Goal: Task Accomplishment & Management: Manage account settings

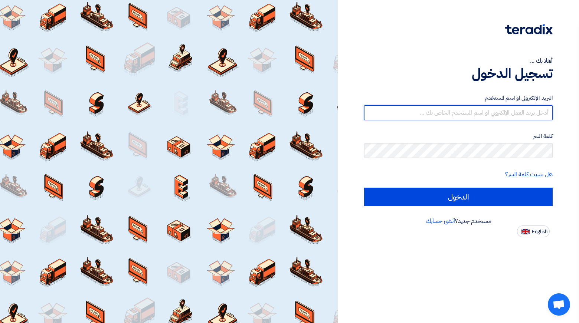
type input "[EMAIL_ADDRESS][DOMAIN_NAME]"
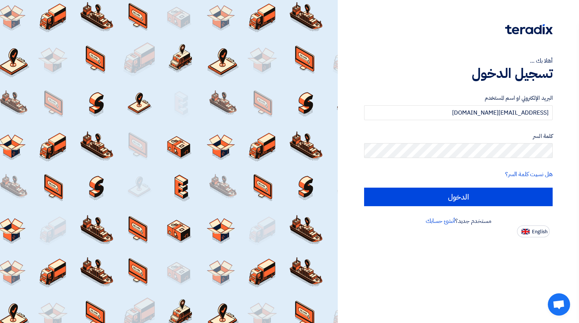
drag, startPoint x: 554, startPoint y: 35, endPoint x: 499, endPoint y: 40, distance: 55.9
click at [499, 40] on div "أهلا بك ... تسجيل الدخول البريد الإلكتروني او اسم المستخدم [EMAIL_ADDRESS][DOMA…" at bounding box center [458, 118] width 230 height 237
drag, startPoint x: 486, startPoint y: 115, endPoint x: 561, endPoint y: 114, distance: 75.0
click at [561, 114] on div "أهلا بك ... تسجيل الدخول البريد الإلكتروني او اسم المستخدم [EMAIL_ADDRESS][DOMA…" at bounding box center [458, 118] width 230 height 237
click at [571, 180] on div "أهلا بك ... تسجيل الدخول البريد الإلكتروني او اسم المستخدم [EMAIL_ADDRESS][DOMA…" at bounding box center [458, 118] width 230 height 237
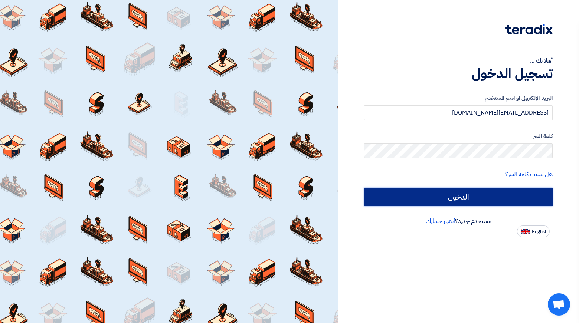
click at [457, 197] on input "الدخول" at bounding box center [458, 197] width 188 height 19
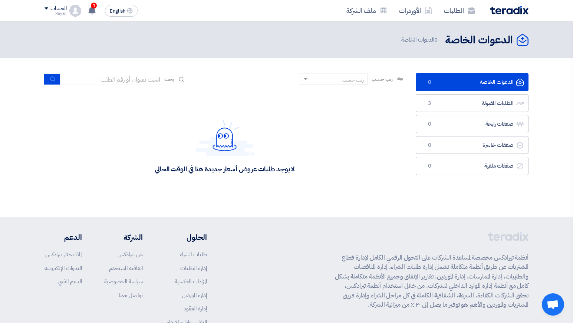
click at [463, 92] on ul "الدعوات الخاصة الدعوات الخاصة 0 الطلبات المقبولة الطلبات المقبولة 3 صفقات رابحة…" at bounding box center [472, 124] width 113 height 102
click at [457, 101] on link "الطلبات المقبولة الطلبات المقبولة 3" at bounding box center [472, 103] width 113 height 18
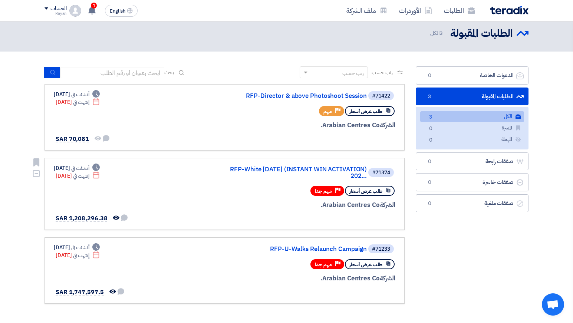
scroll to position [36, 0]
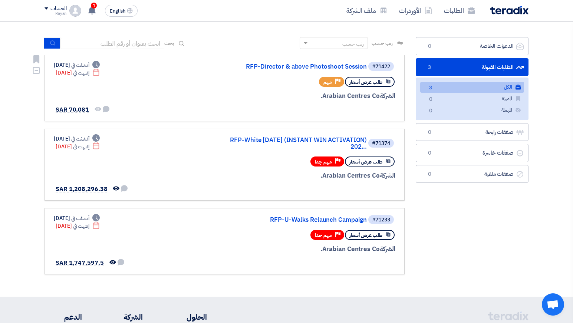
click at [133, 88] on div "#71422 RFP-Director & above Photoshoot Session طلب عرض أسعار Priority مهم الشرك…" at bounding box center [225, 88] width 342 height 54
click at [96, 12] on icon at bounding box center [92, 10] width 8 height 8
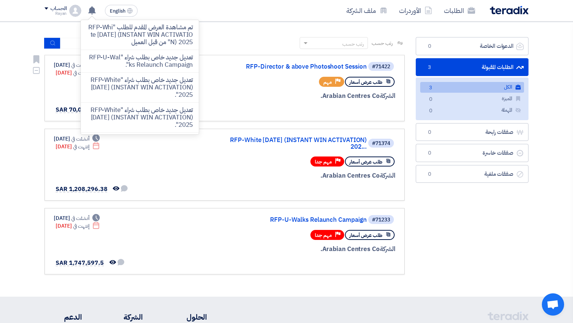
click at [232, 79] on div "طلب عرض أسعار Priority مهم" at bounding box center [306, 81] width 178 height 13
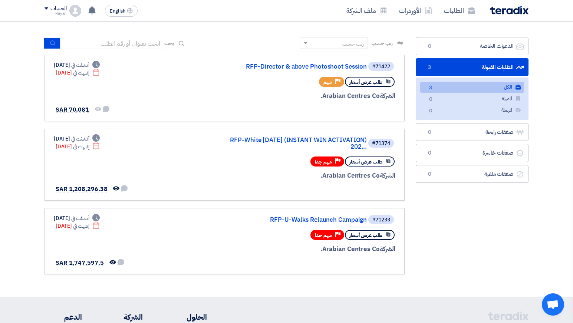
click at [242, 30] on section "الدعوات الخاصة الدعوات الخاصة 0 الطلبات المقبولة الطلبات المقبولة 3 الكل الكل 3…" at bounding box center [286, 159] width 573 height 275
